Goal: Task Accomplishment & Management: Manage account settings

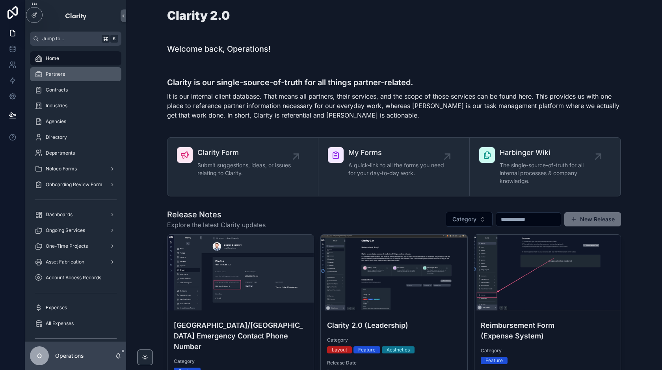
click at [76, 75] on div "Partners" at bounding box center [76, 74] width 82 height 13
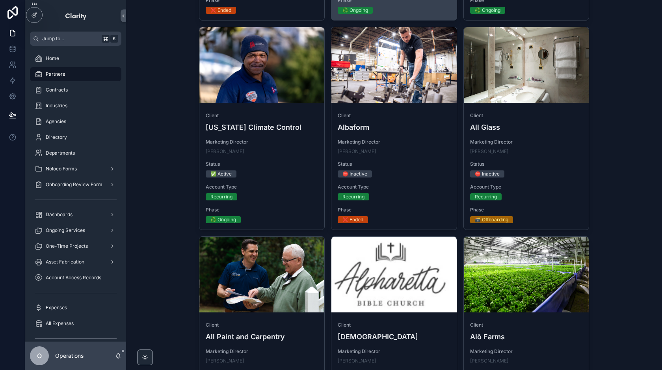
scroll to position [676, 0]
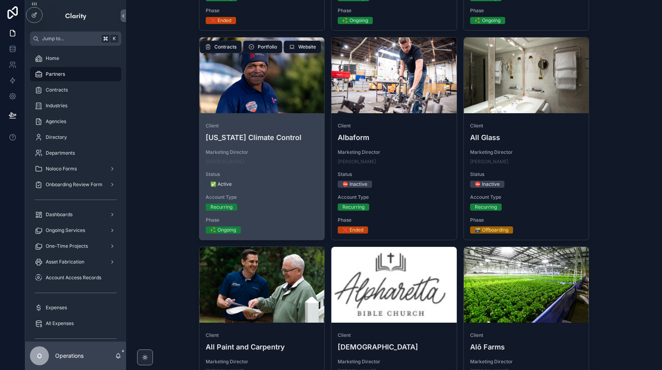
click at [252, 81] on div "scrollable content" at bounding box center [261, 75] width 125 height 76
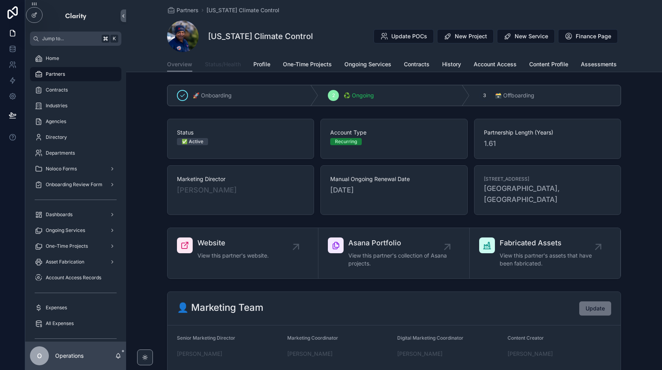
click at [228, 64] on span "Status/Health" at bounding box center [223, 64] width 36 height 8
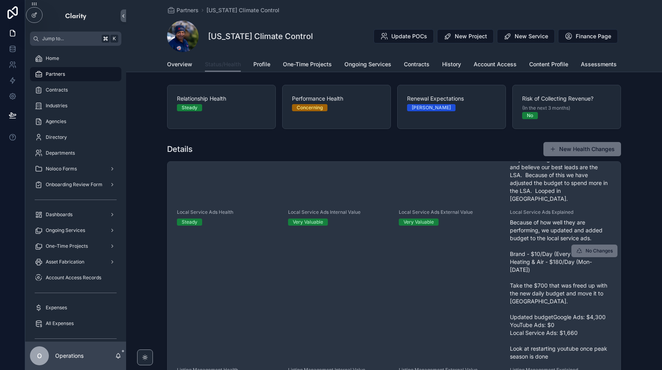
scroll to position [255, 0]
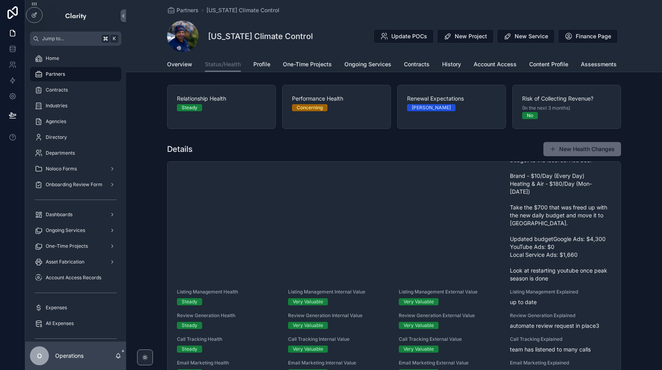
click at [588, 150] on button "New Health Changes" at bounding box center [582, 149] width 78 height 14
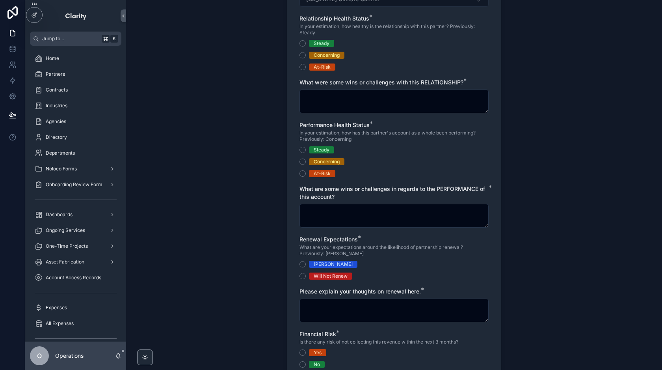
scroll to position [154, 0]
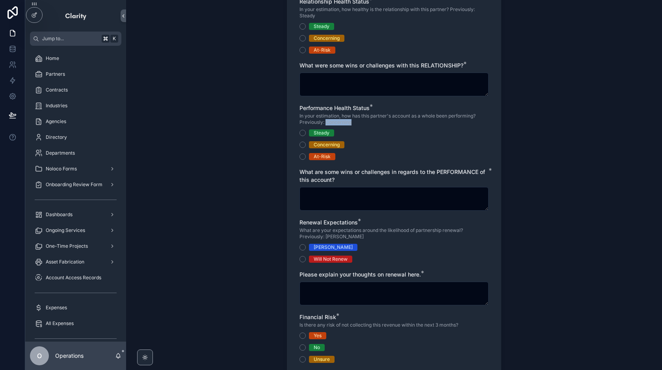
drag, startPoint x: 357, startPoint y: 124, endPoint x: 325, endPoint y: 121, distance: 32.8
click at [325, 121] on span "In your estimation, how has this partner's account as a whole been performing? …" at bounding box center [393, 119] width 189 height 13
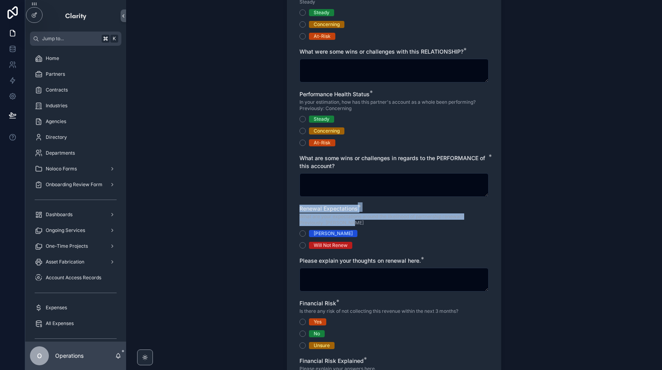
drag, startPoint x: 351, startPoint y: 223, endPoint x: 297, endPoint y: 211, distance: 56.0
click at [297, 211] on div "Status Date * ATTENTION : If you are submitting a status update for a previous …" at bounding box center [394, 150] width 214 height 537
click at [323, 211] on span "Renewal Expectations" at bounding box center [328, 208] width 58 height 7
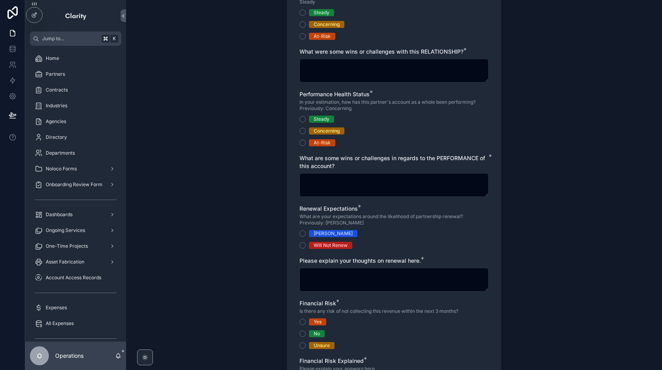
click at [483, 232] on div "[PERSON_NAME]" at bounding box center [393, 233] width 189 height 7
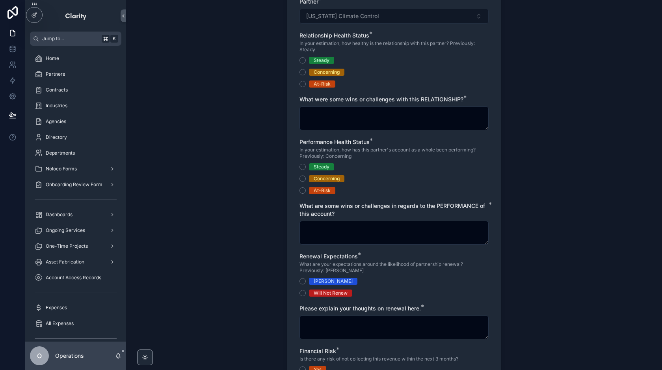
scroll to position [140, 0]
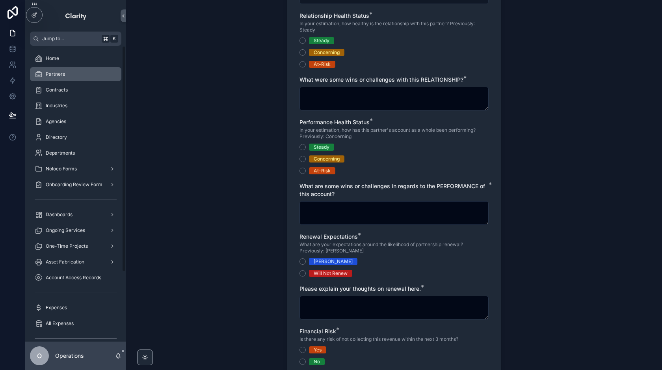
click at [67, 70] on div "Partners" at bounding box center [76, 74] width 82 height 13
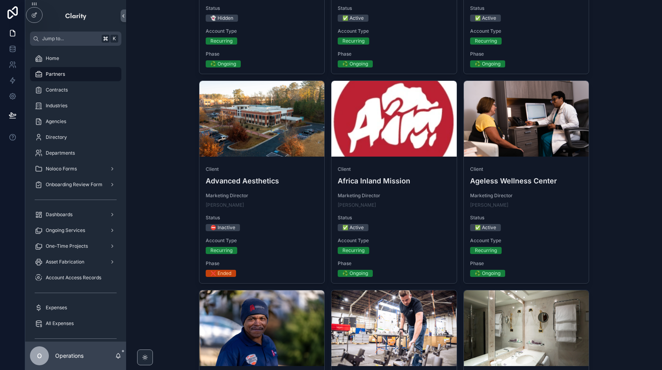
scroll to position [566, 0]
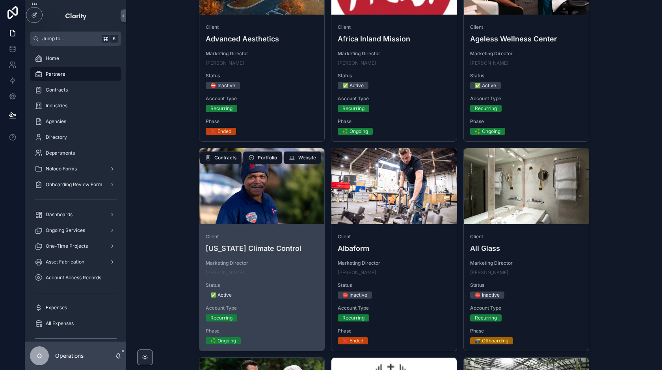
click at [279, 204] on div "scrollable content" at bounding box center [261, 186] width 125 height 76
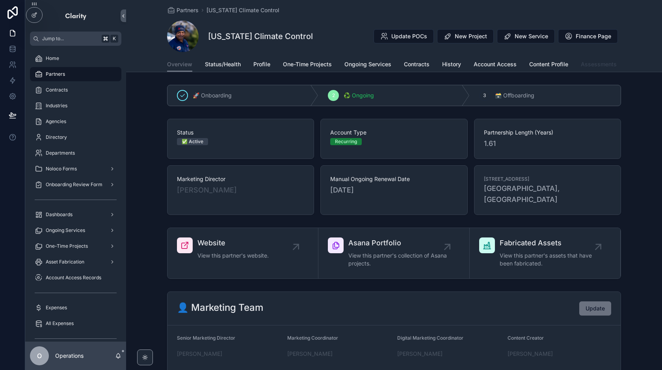
click at [595, 60] on link "Assessments" at bounding box center [599, 65] width 36 height 16
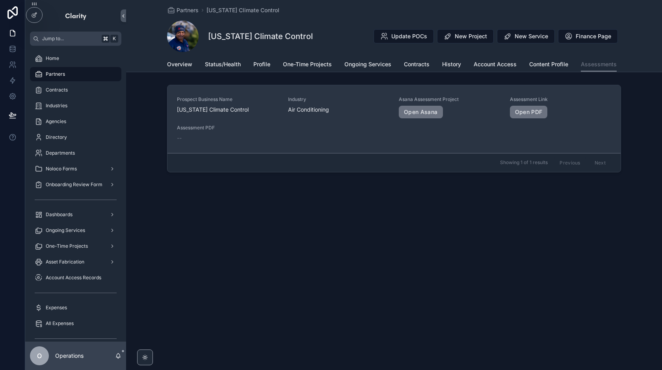
click at [455, 124] on div "Prospect Business Name [US_STATE] Climate Control Industry Air Conditioning Asa…" at bounding box center [394, 119] width 434 height 46
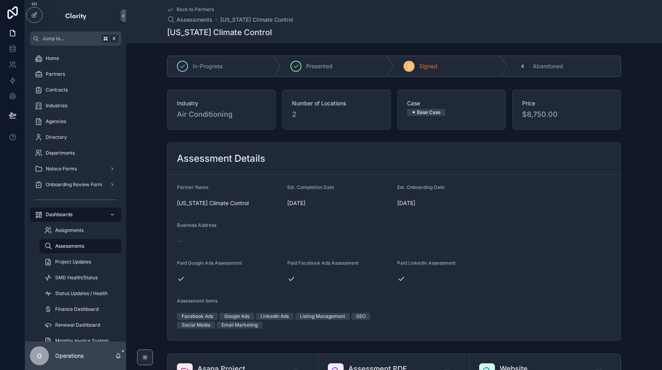
click at [197, 4] on div "Back to Partners Assessments [US_STATE] Climate Control [US_STATE] Climate Cont…" at bounding box center [394, 21] width 454 height 43
click at [194, 9] on span "Back to Partners" at bounding box center [194, 9] width 37 height 6
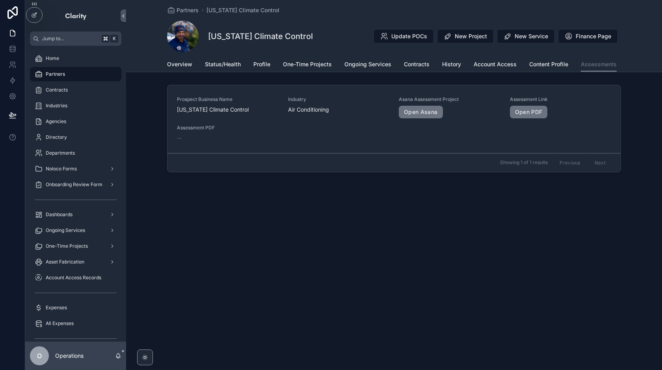
click at [80, 75] on div "Partners" at bounding box center [76, 74] width 82 height 13
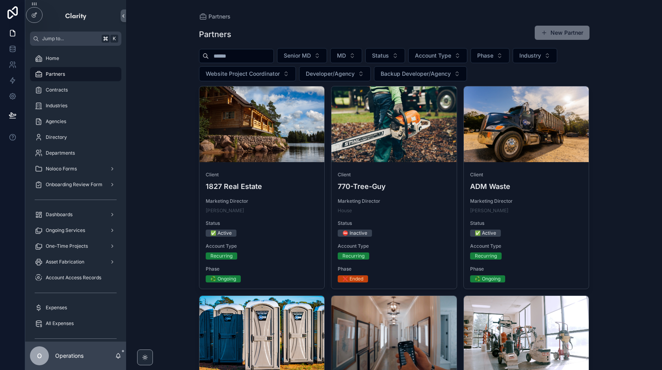
click at [246, 56] on input "scrollable content" at bounding box center [241, 55] width 65 height 11
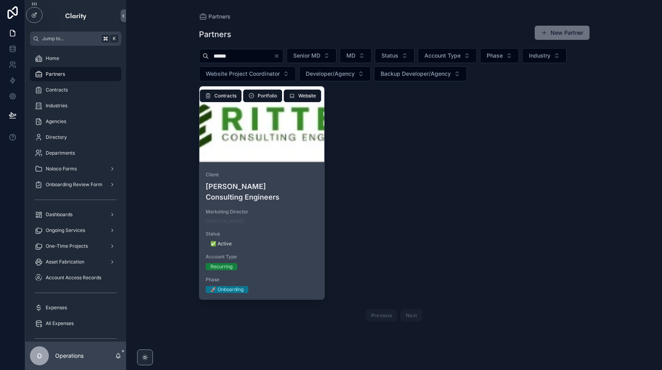
type input "******"
click at [285, 150] on div "scrollable content" at bounding box center [261, 124] width 125 height 76
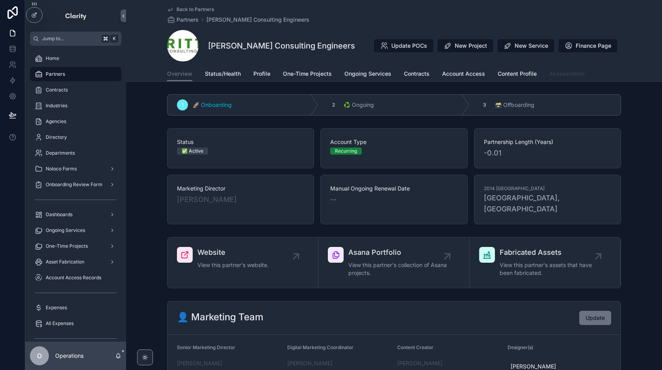
click at [576, 78] on link "Assessments" at bounding box center [567, 75] width 36 height 16
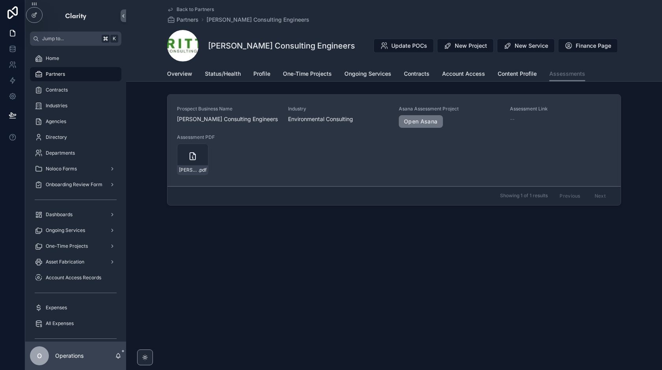
click at [431, 149] on div "Prospect Business Name [PERSON_NAME] Consulting Engineers Industry Environmenta…" at bounding box center [394, 140] width 434 height 69
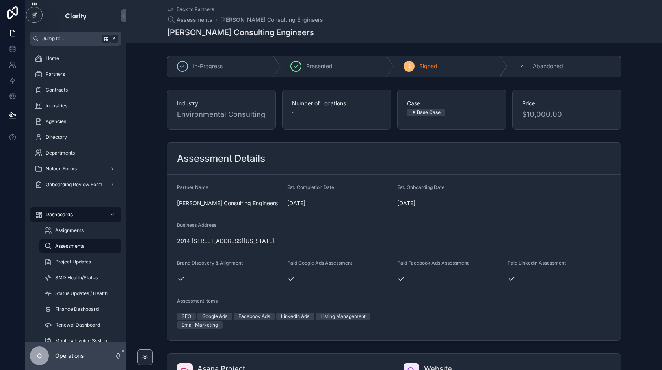
click at [197, 6] on div "Back to Partners Assessments [PERSON_NAME] Consulting Engineers [PERSON_NAME] C…" at bounding box center [394, 21] width 454 height 43
click at [194, 9] on span "Back to Partners" at bounding box center [194, 9] width 37 height 6
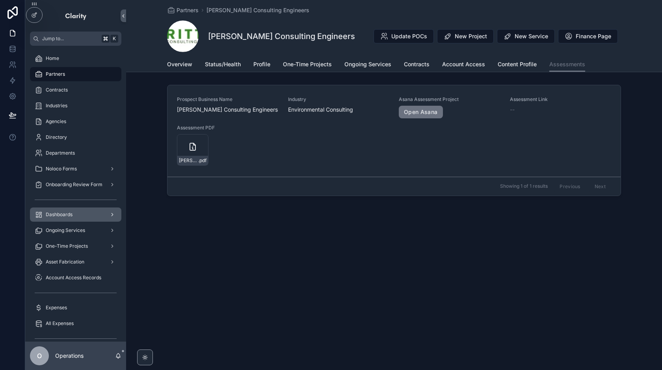
click at [90, 216] on div "Dashboards" at bounding box center [76, 214] width 82 height 13
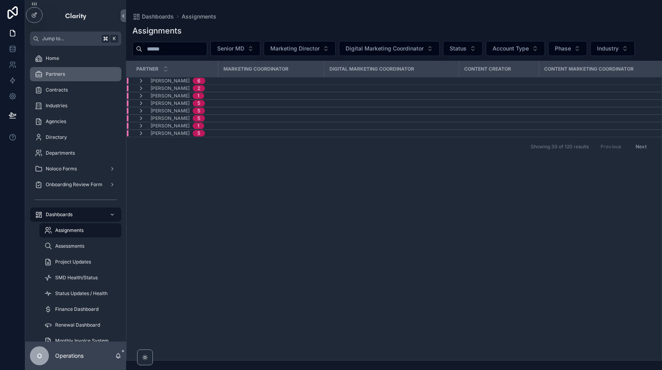
click at [69, 73] on div "Partners" at bounding box center [76, 74] width 82 height 13
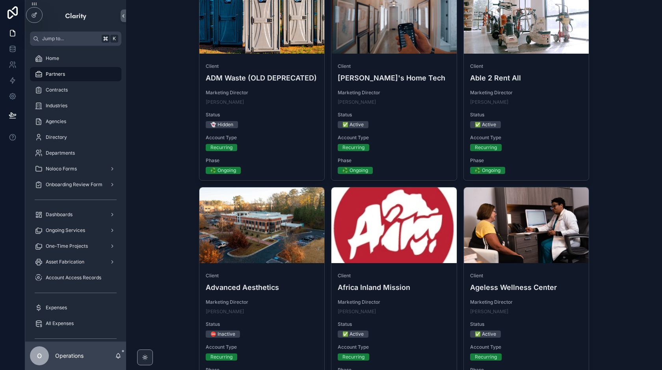
scroll to position [116, 0]
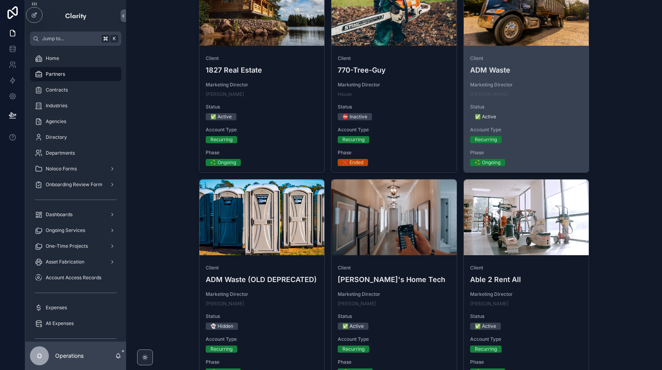
click at [562, 54] on div "Client ADM Waste Marketing Director [PERSON_NAME] Status ✅ Active Account Type …" at bounding box center [526, 110] width 125 height 123
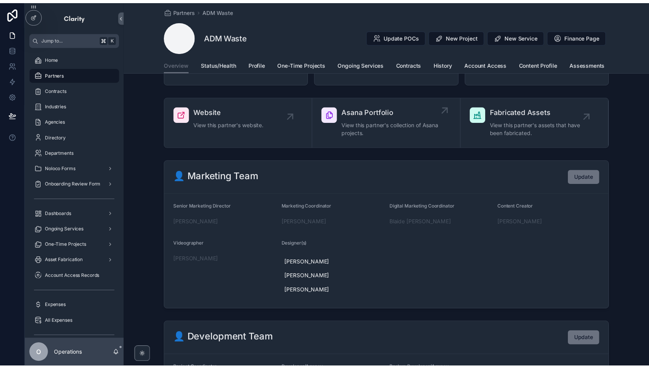
scroll to position [182, 0]
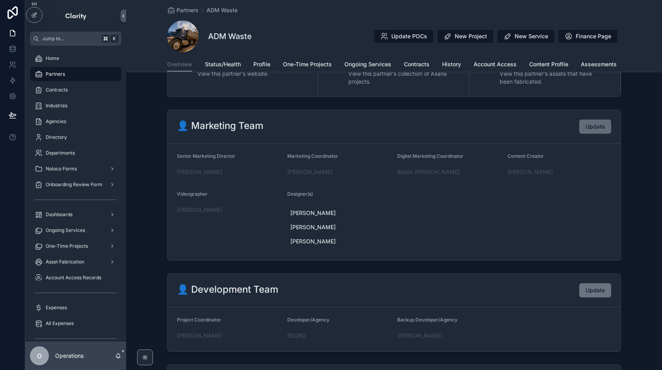
click at [593, 123] on span "Update" at bounding box center [594, 127] width 19 height 8
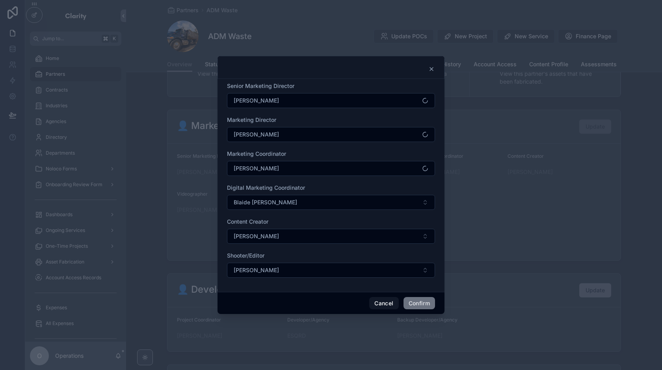
click at [381, 295] on div "Cancel Confirm" at bounding box center [330, 303] width 227 height 22
click at [378, 304] on button "Cancel" at bounding box center [383, 303] width 29 height 13
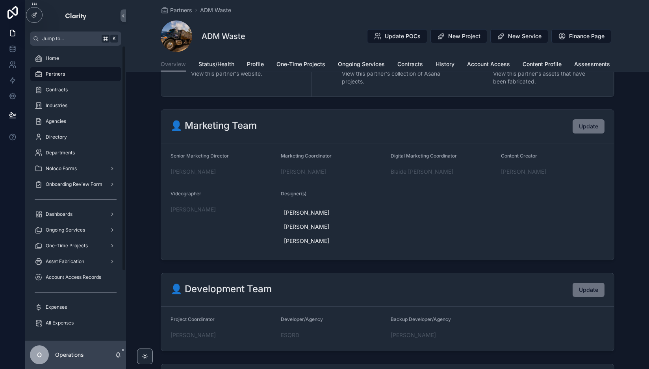
click at [60, 72] on span "Partners" at bounding box center [55, 74] width 19 height 6
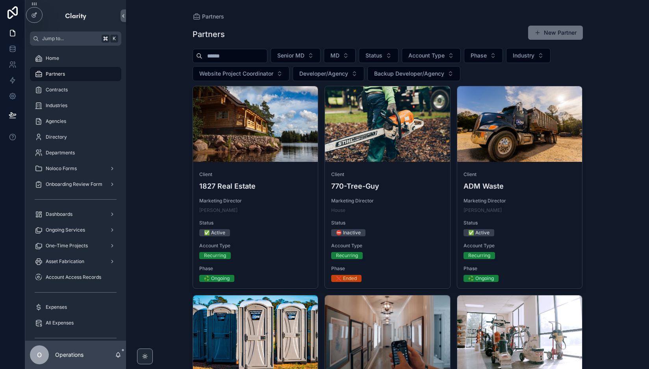
click at [237, 55] on input "scrollable content" at bounding box center [235, 55] width 65 height 11
type input "*"
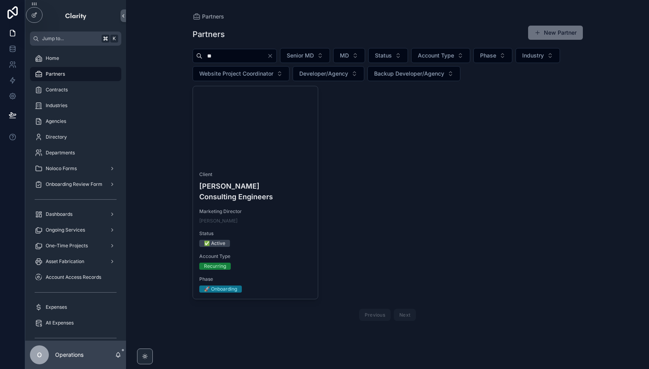
type input "*"
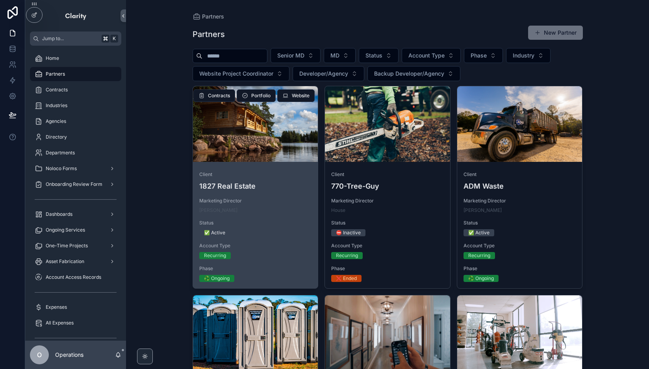
type input "*"
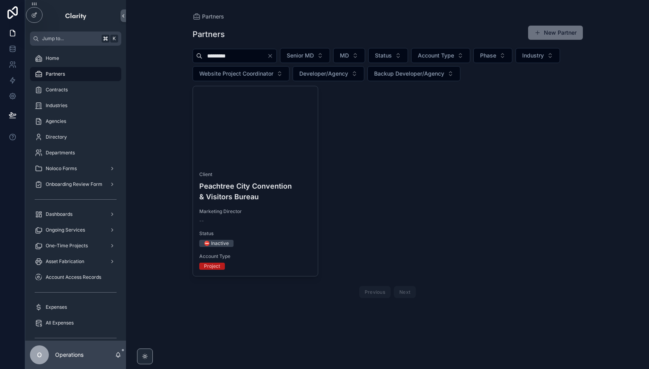
type input "*********"
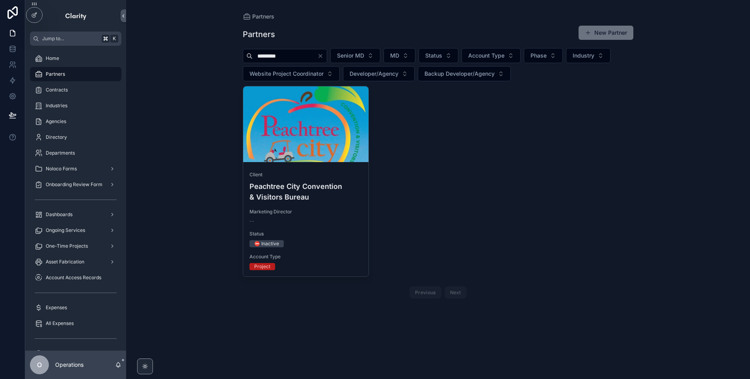
click at [323, 56] on icon "Clear" at bounding box center [320, 56] width 6 height 6
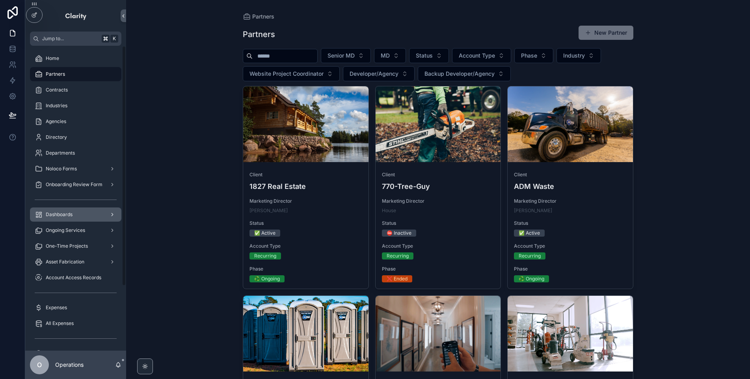
click at [100, 218] on div "Dashboards" at bounding box center [76, 214] width 82 height 13
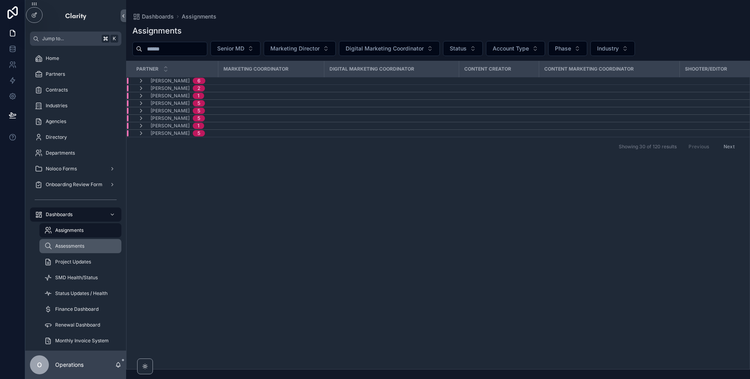
click at [76, 242] on div "Assessments" at bounding box center [80, 246] width 72 height 13
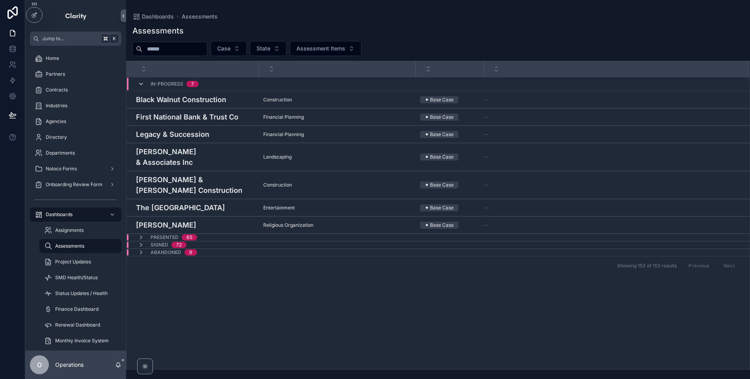
click at [138, 84] on icon "scrollable content" at bounding box center [141, 84] width 6 height 6
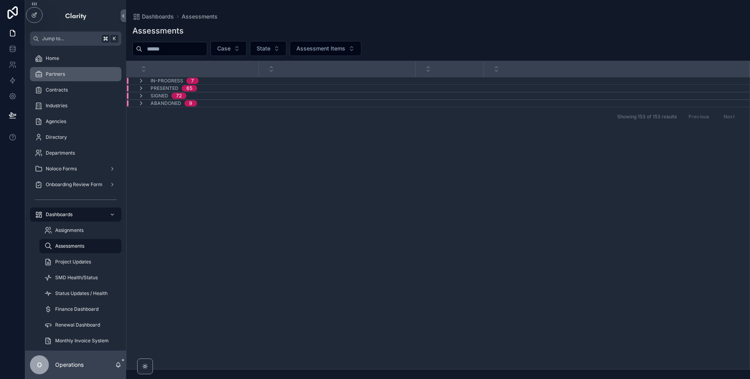
click at [87, 73] on div "Partners" at bounding box center [76, 74] width 82 height 13
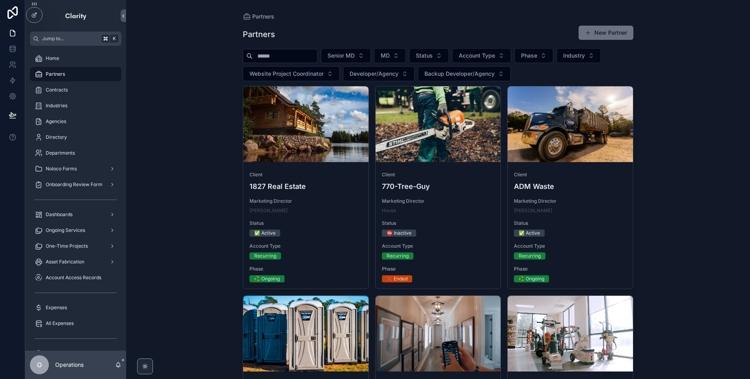
click at [260, 52] on input "scrollable content" at bounding box center [285, 55] width 65 height 11
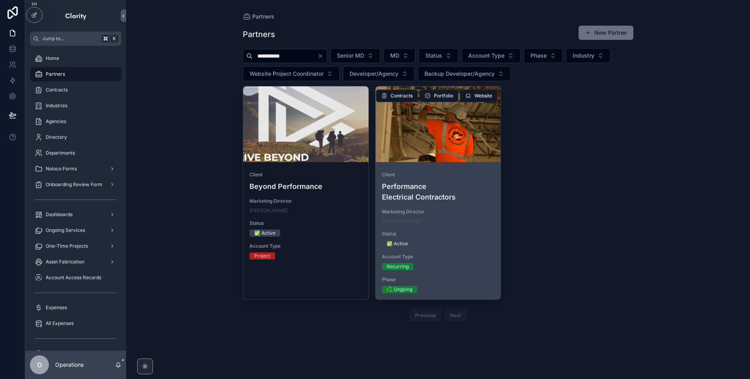
type input "**********"
click at [467, 150] on div "scrollable content" at bounding box center [437, 124] width 125 height 76
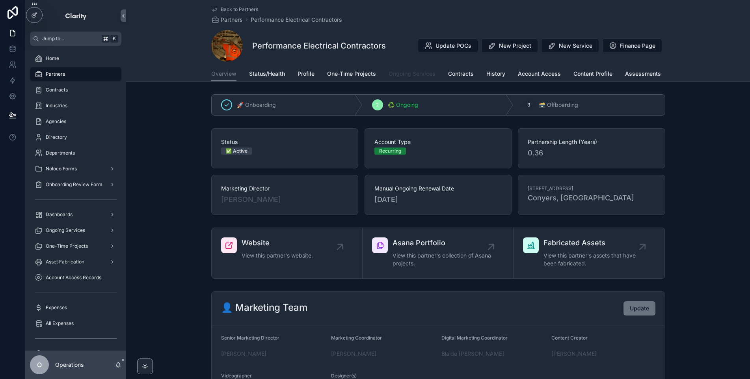
click at [423, 76] on span "Ongoing Services" at bounding box center [411, 74] width 47 height 8
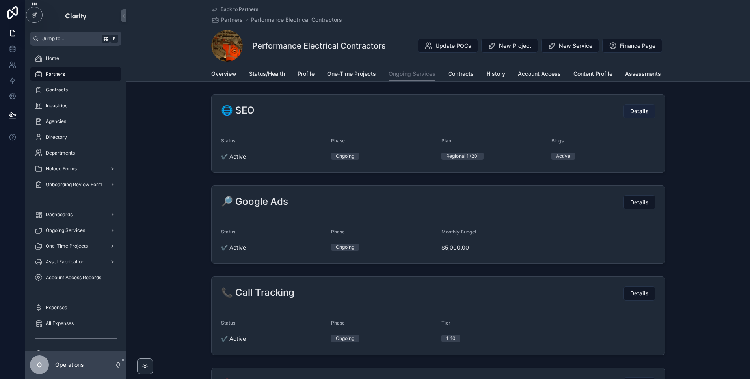
click at [634, 111] on span "Details" at bounding box center [639, 111] width 19 height 8
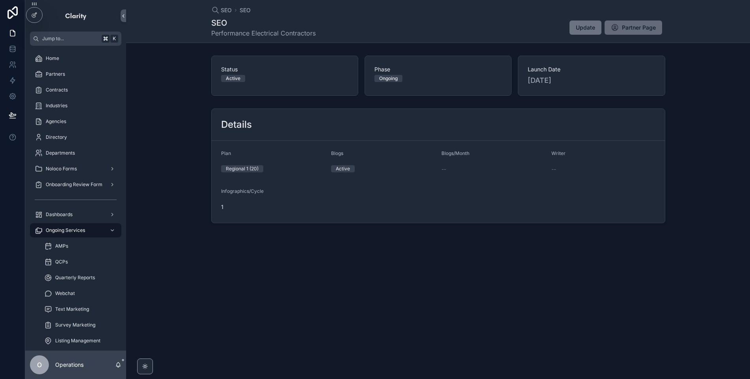
click at [638, 26] on span "Partner Page" at bounding box center [639, 28] width 34 height 8
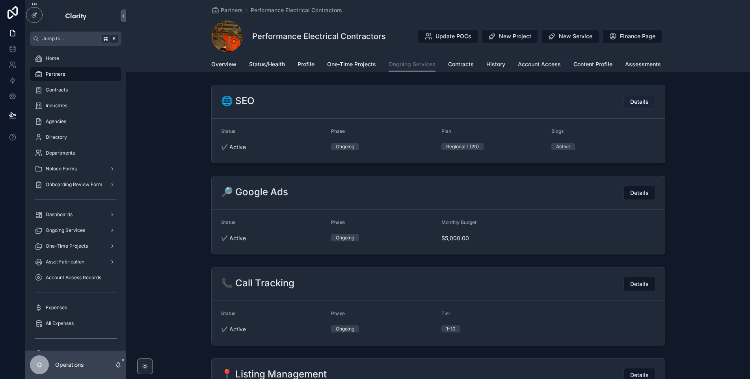
click at [634, 100] on span "Details" at bounding box center [639, 102] width 19 height 8
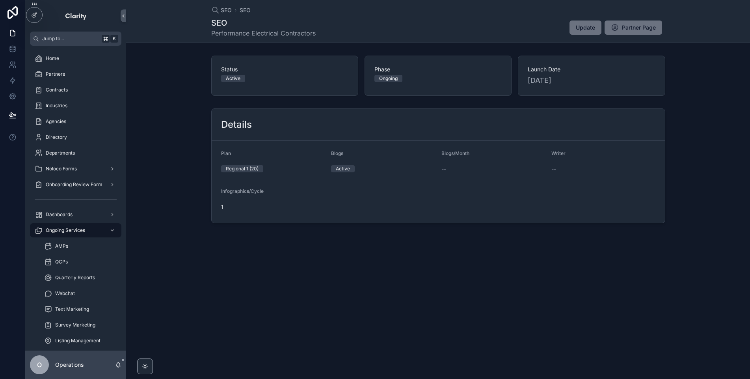
click at [591, 19] on div "SEO Performance Electrical Contractors Update Partner Page" at bounding box center [438, 27] width 454 height 20
click at [592, 30] on span "Update" at bounding box center [585, 28] width 19 height 8
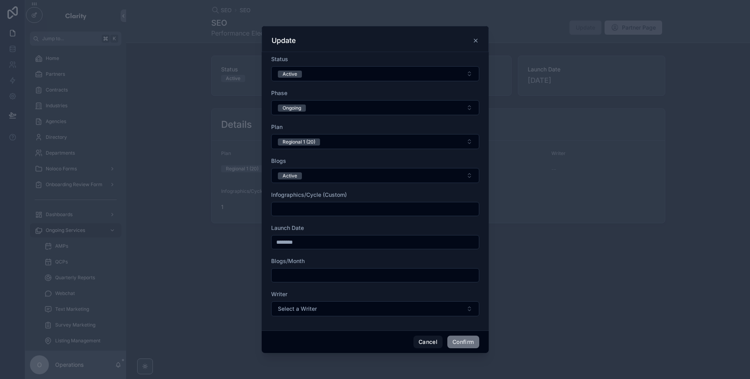
click at [305, 273] on input "text" at bounding box center [374, 274] width 207 height 11
type input "*"
click at [353, 220] on form "Status Active Phase Ongoing Plan Regional 1 (20) Blogs Active Infographics/Cycl…" at bounding box center [375, 189] width 208 height 269
click at [323, 308] on button "Select a Writer" at bounding box center [375, 308] width 208 height 15
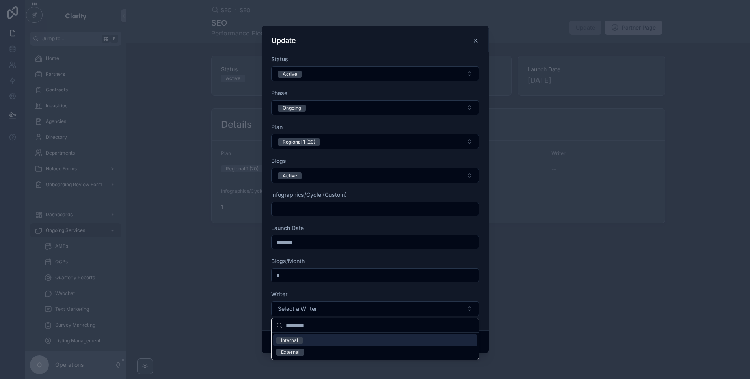
click at [306, 340] on div "Internal" at bounding box center [375, 340] width 204 height 12
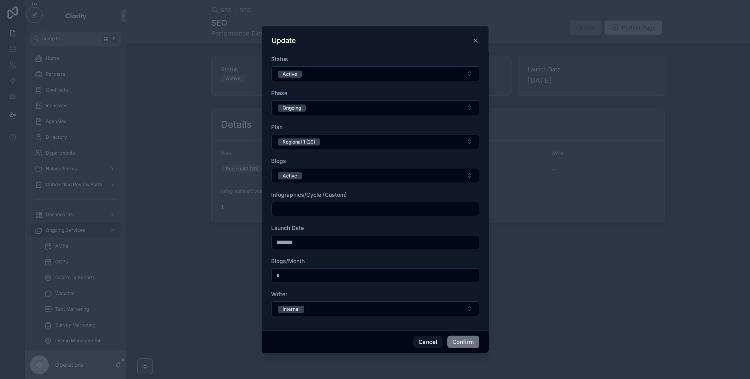
click at [360, 296] on div "Writer" at bounding box center [375, 294] width 208 height 8
click at [344, 205] on input "text" at bounding box center [374, 208] width 207 height 11
click at [360, 194] on div "Infographics/Cycle (Custom)" at bounding box center [375, 195] width 208 height 8
click at [463, 340] on button "Confirm" at bounding box center [463, 341] width 32 height 13
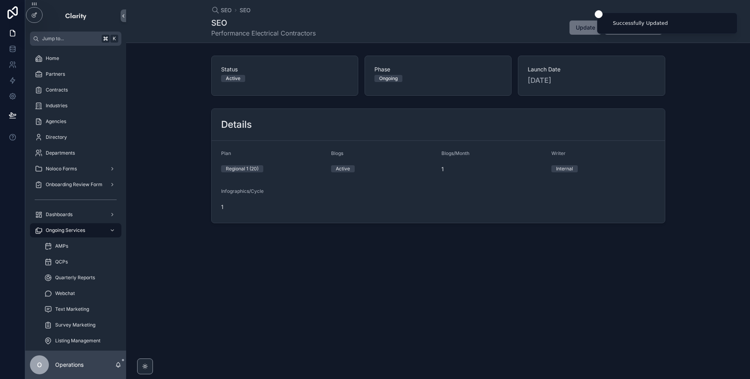
click at [553, 9] on div "SEO SEO" at bounding box center [438, 10] width 454 height 8
click at [626, 30] on span "Partner Page" at bounding box center [639, 28] width 34 height 8
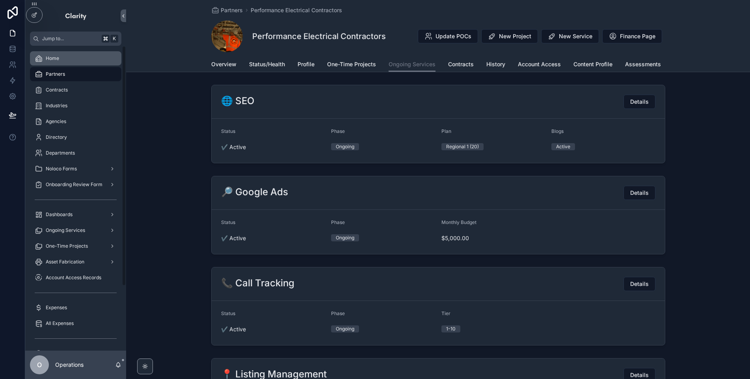
click at [80, 59] on div "Home" at bounding box center [76, 58] width 82 height 13
